Goal: Transaction & Acquisition: Purchase product/service

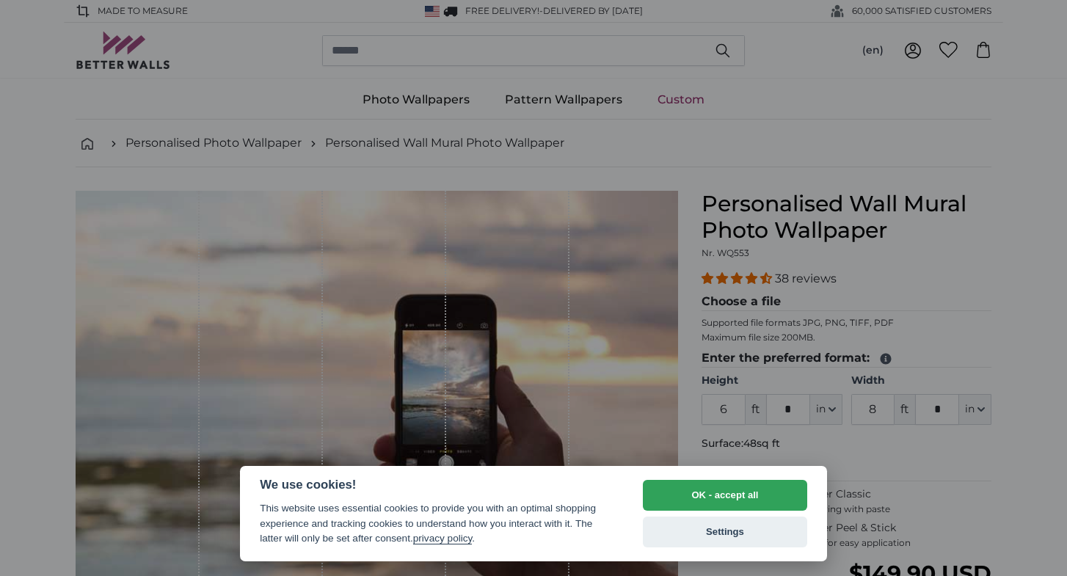
select select "**"
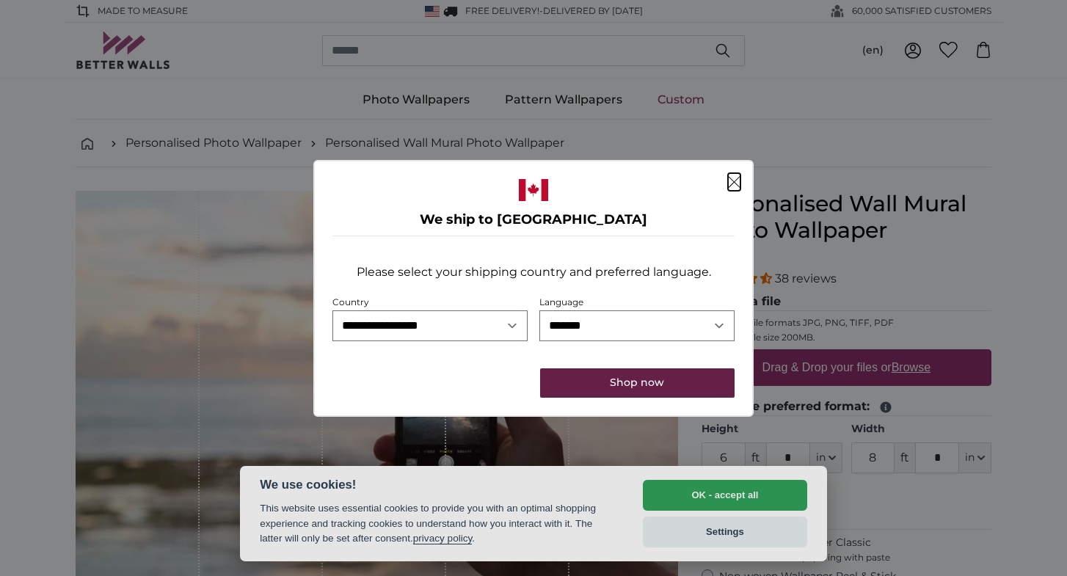
click at [634, 388] on button "Shop now" at bounding box center [637, 382] width 194 height 29
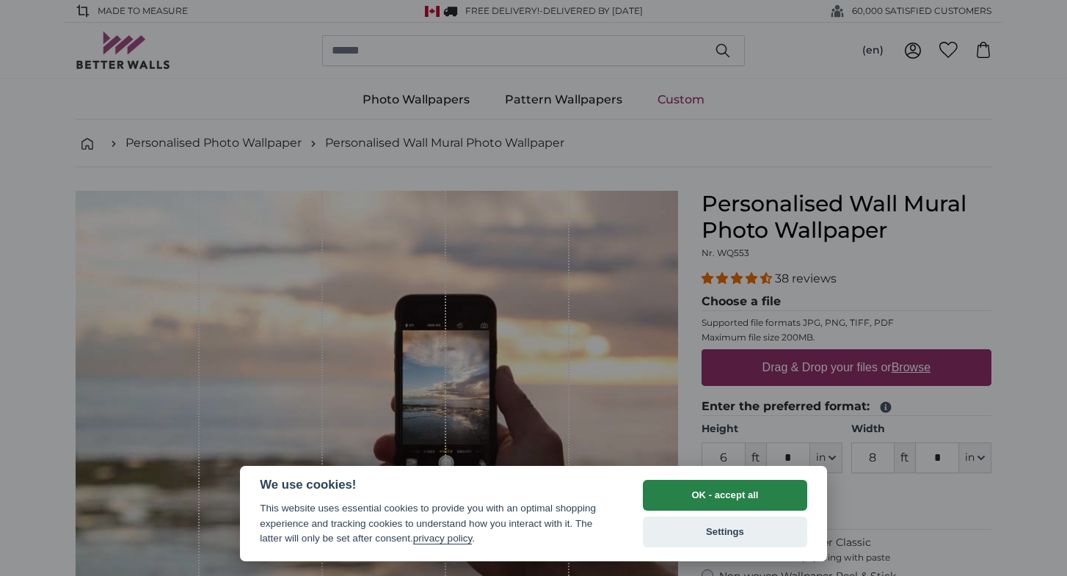
click at [694, 500] on button "OK - accept all" at bounding box center [725, 495] width 164 height 31
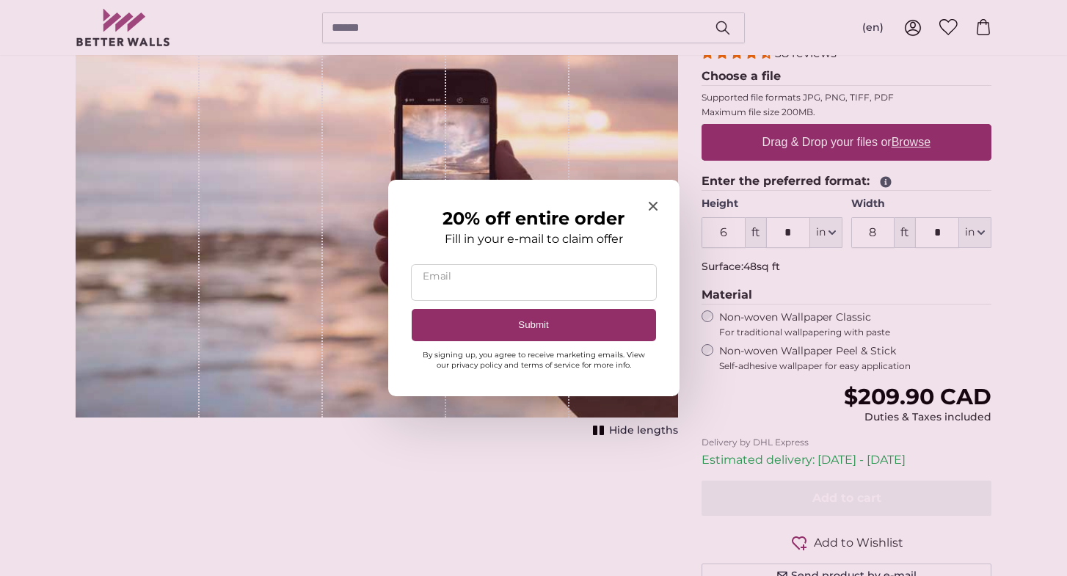
scroll to position [217, 0]
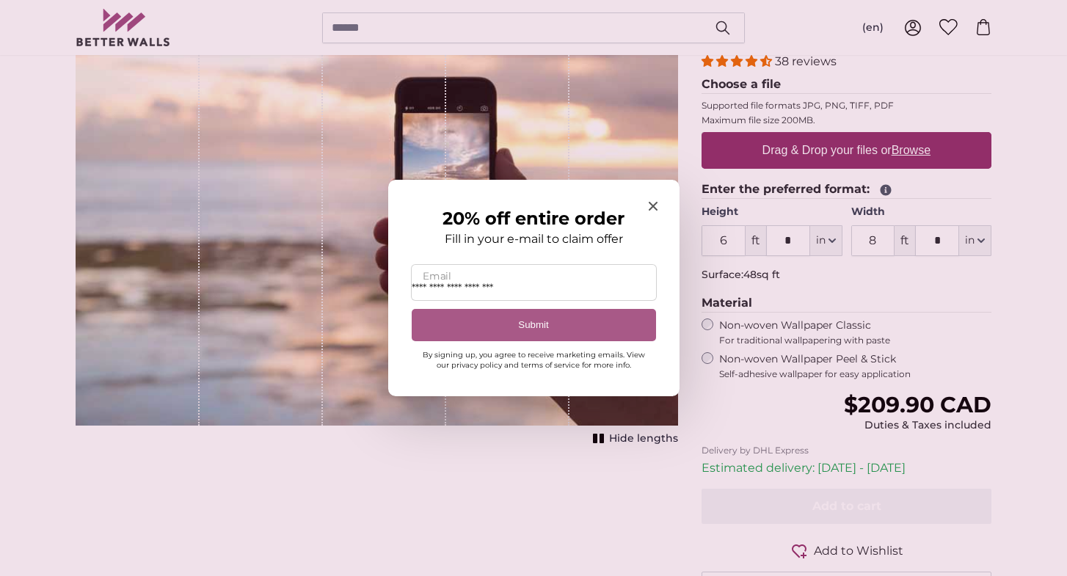
type input "**********"
click at [598, 329] on button "Submit" at bounding box center [534, 325] width 244 height 33
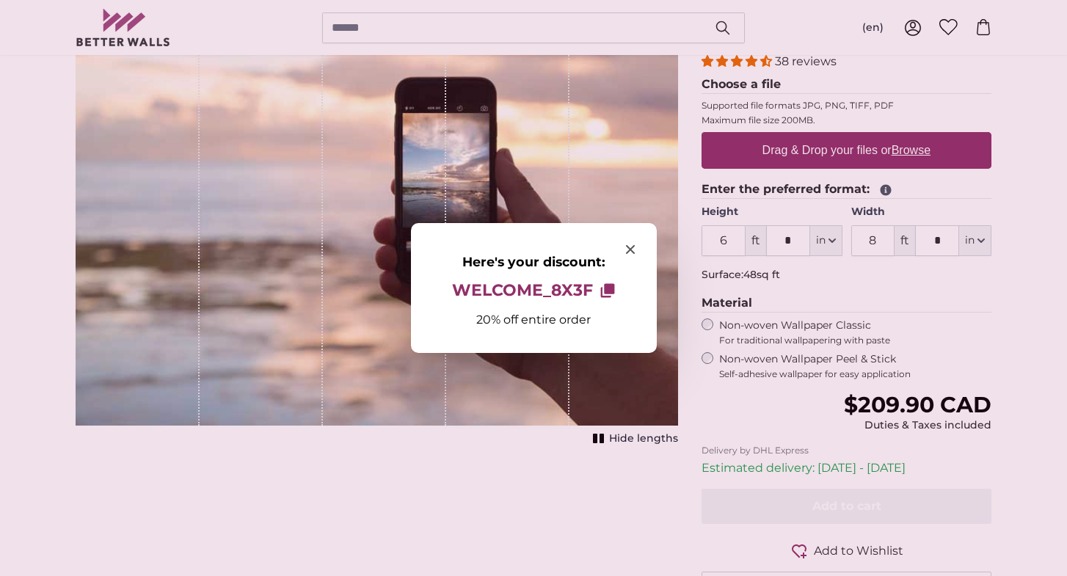
click at [596, 288] on button "WELCOME_8X3F Copy to clipboard" at bounding box center [533, 290] width 186 height 31
click at [690, 291] on div at bounding box center [533, 288] width 1067 height 576
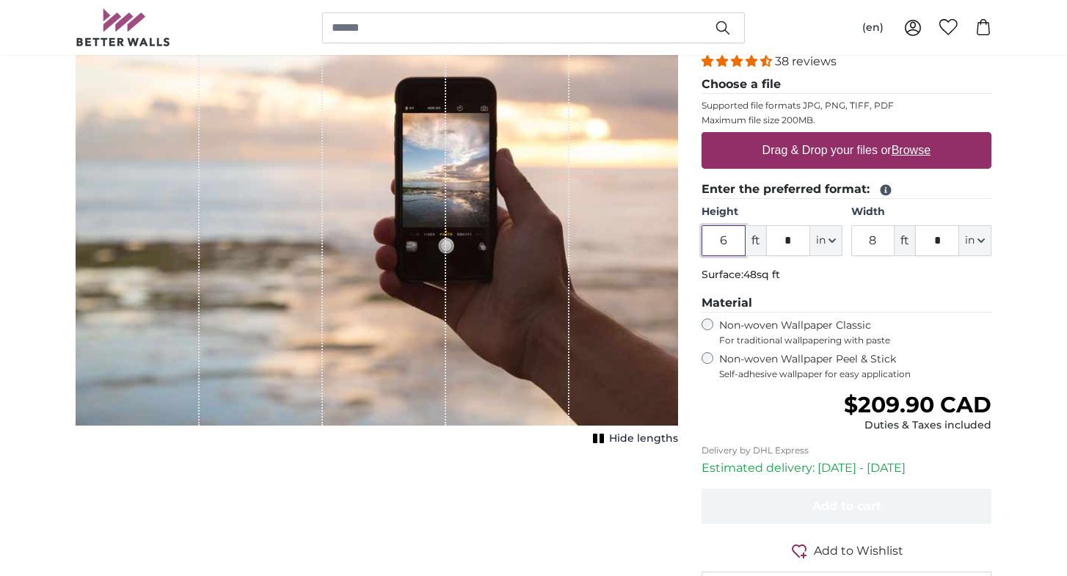
click at [736, 243] on input "6" at bounding box center [723, 240] width 44 height 31
type input "10"
click at [877, 247] on input "8" at bounding box center [873, 240] width 44 height 31
type input "7"
click at [943, 232] on input "*" at bounding box center [937, 240] width 44 height 31
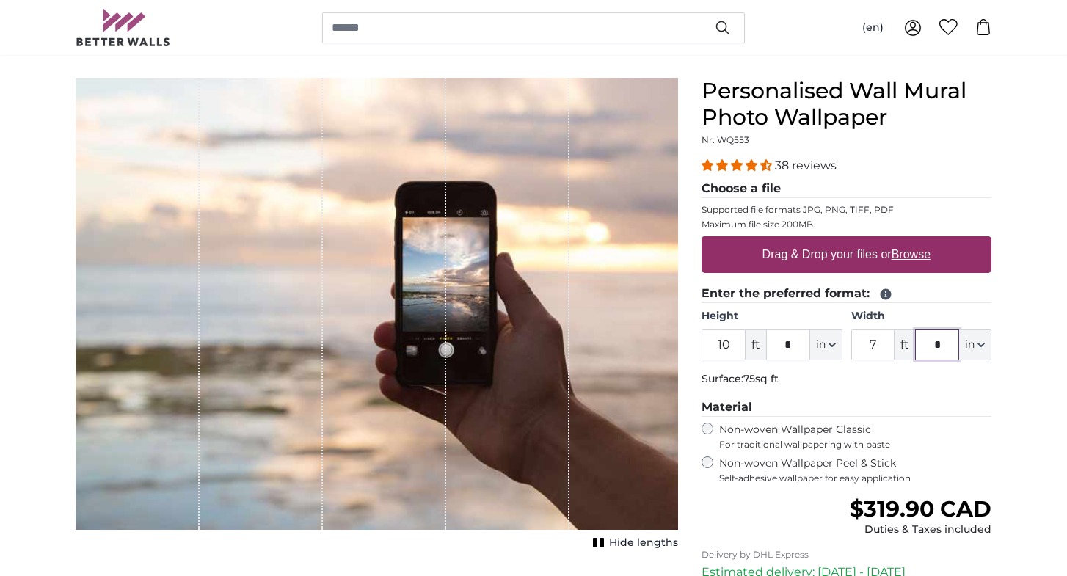
scroll to position [78, 0]
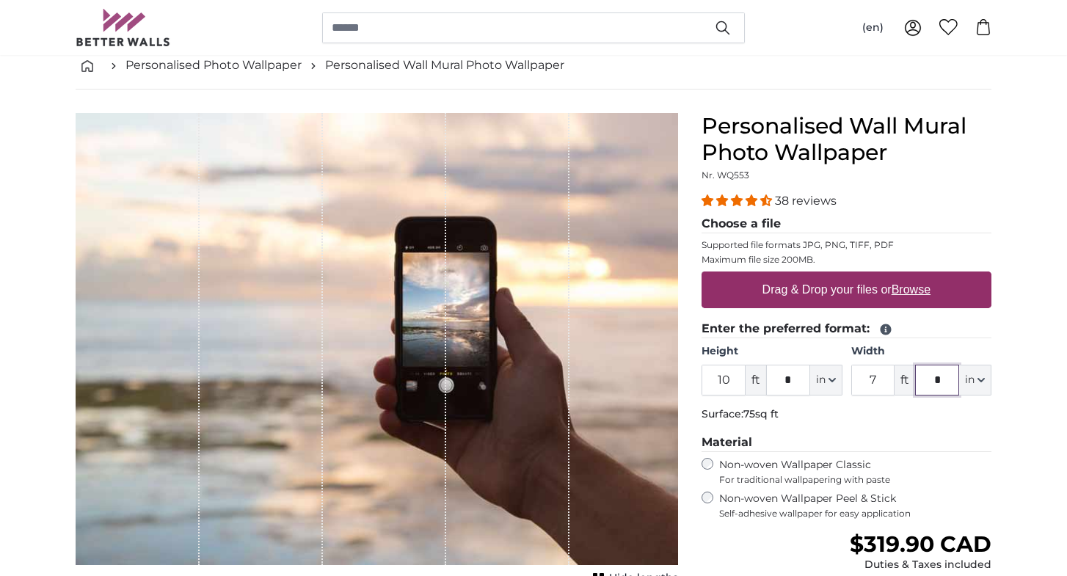
type input "*"
click at [871, 278] on label "Drag & Drop your files or Browse" at bounding box center [846, 289] width 180 height 29
click at [871, 276] on input "Drag & Drop your files or Browse" at bounding box center [846, 273] width 290 height 4
type input "**********"
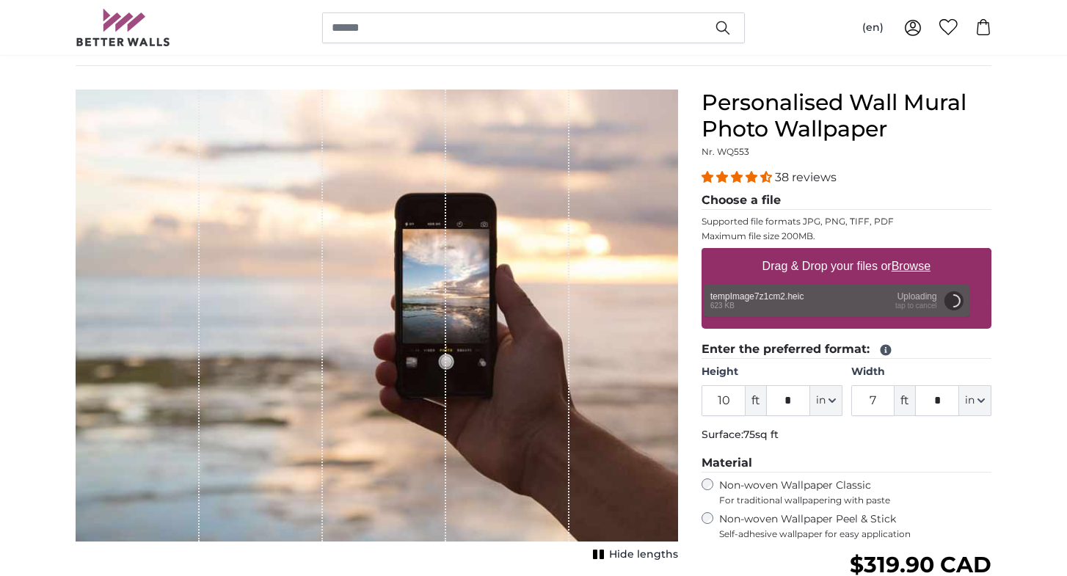
scroll to position [103, 0]
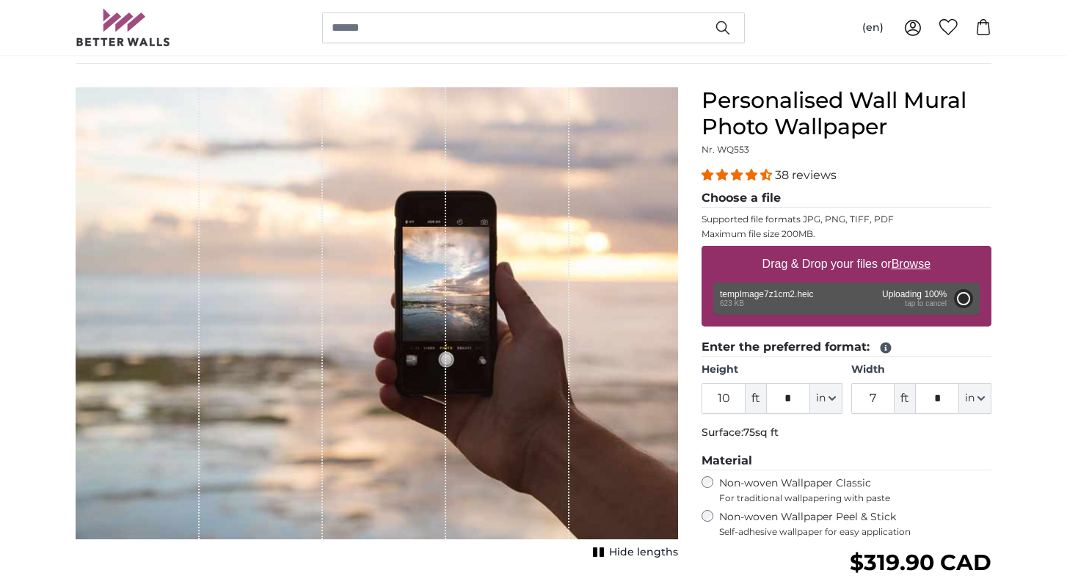
type input "6"
type input "4"
type input "***"
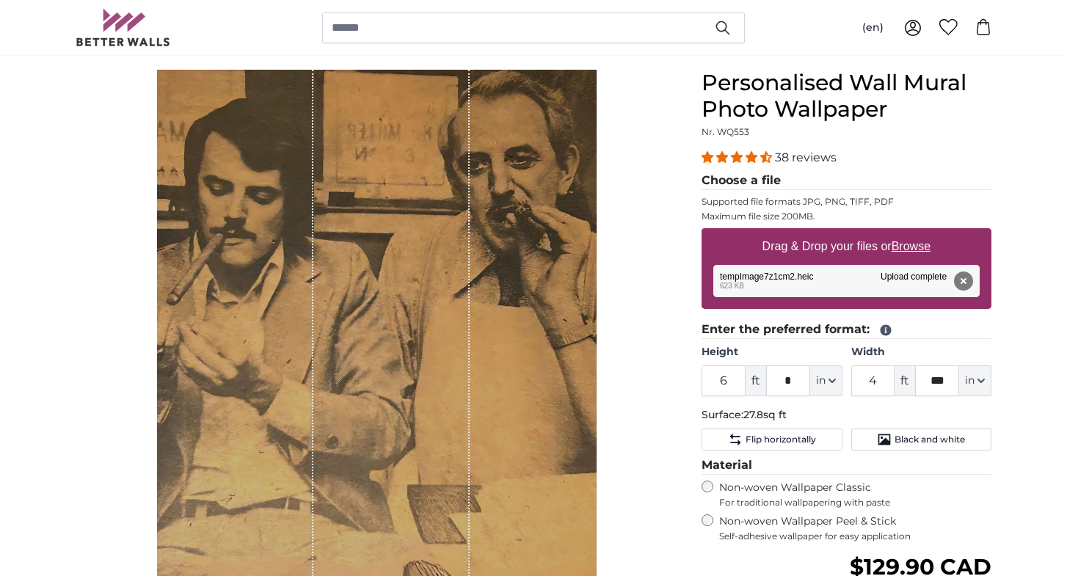
scroll to position [128, 0]
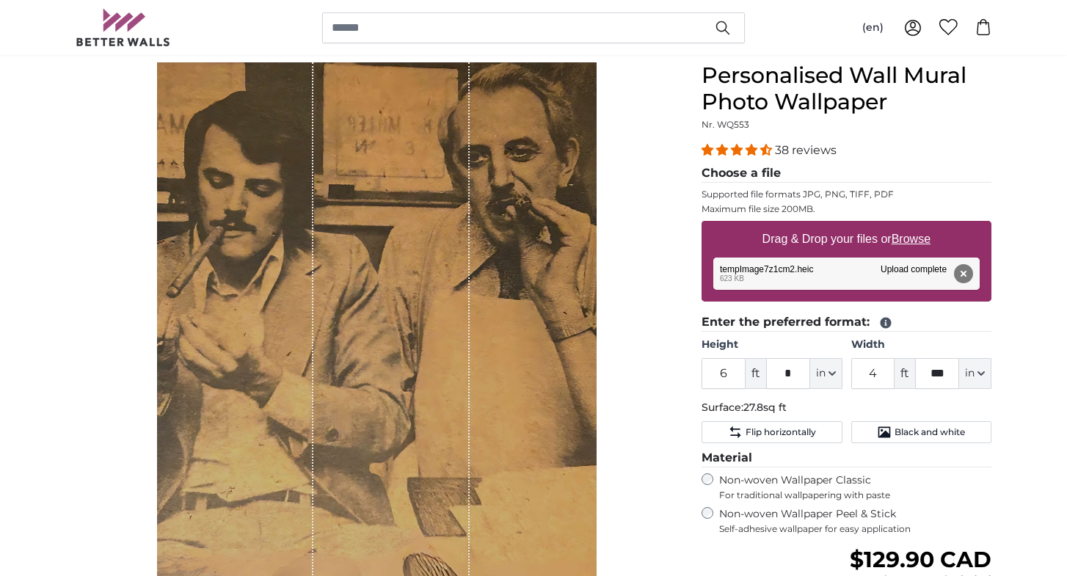
click at [646, 464] on div "Hide lengths" at bounding box center [377, 355] width 602 height 587
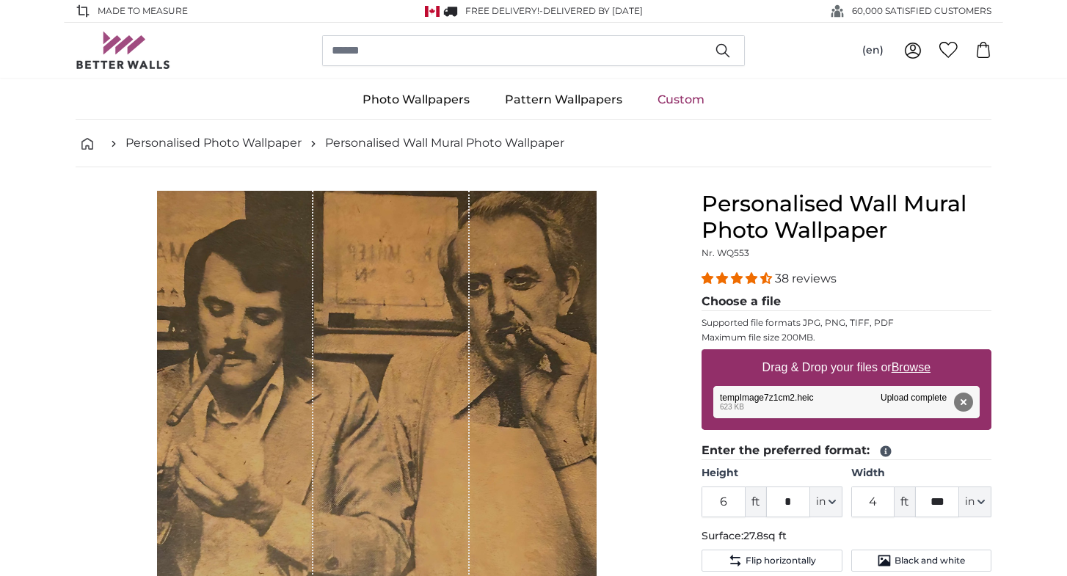
scroll to position [0, 0]
